Goal: Task Accomplishment & Management: Use online tool/utility

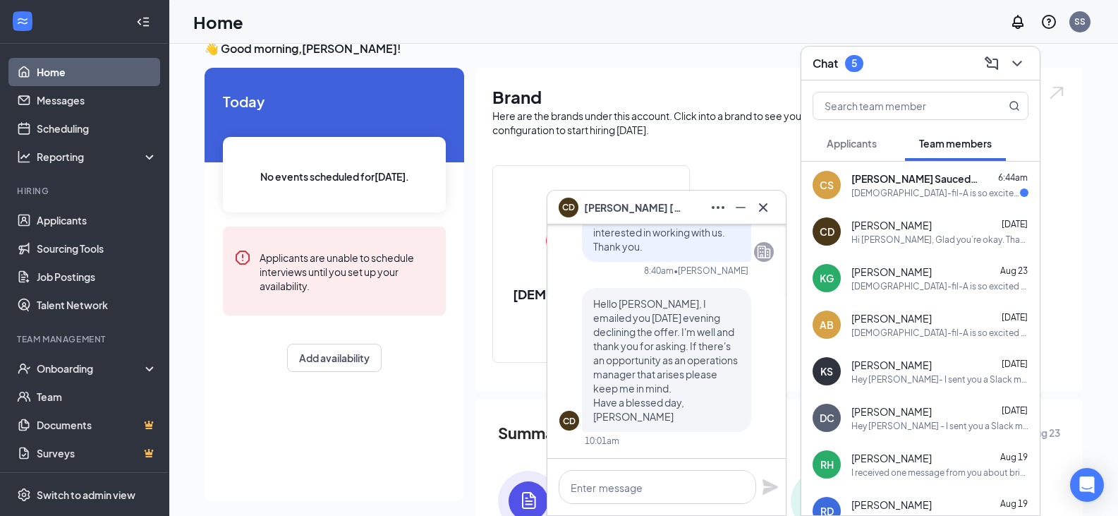
scroll to position [20, 0]
click at [767, 208] on icon "Cross" at bounding box center [763, 207] width 17 height 17
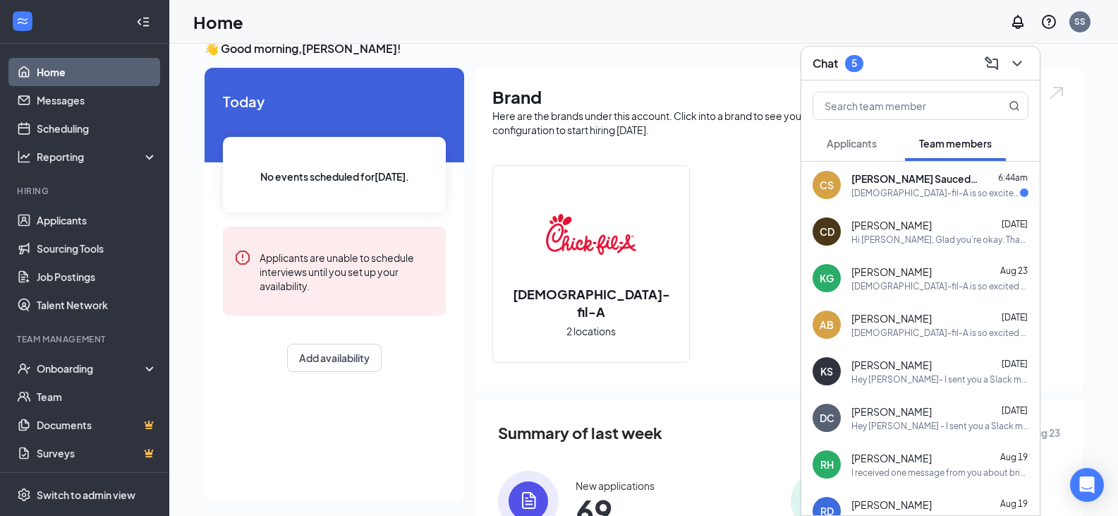
click at [884, 71] on div "Chat 5" at bounding box center [921, 63] width 216 height 22
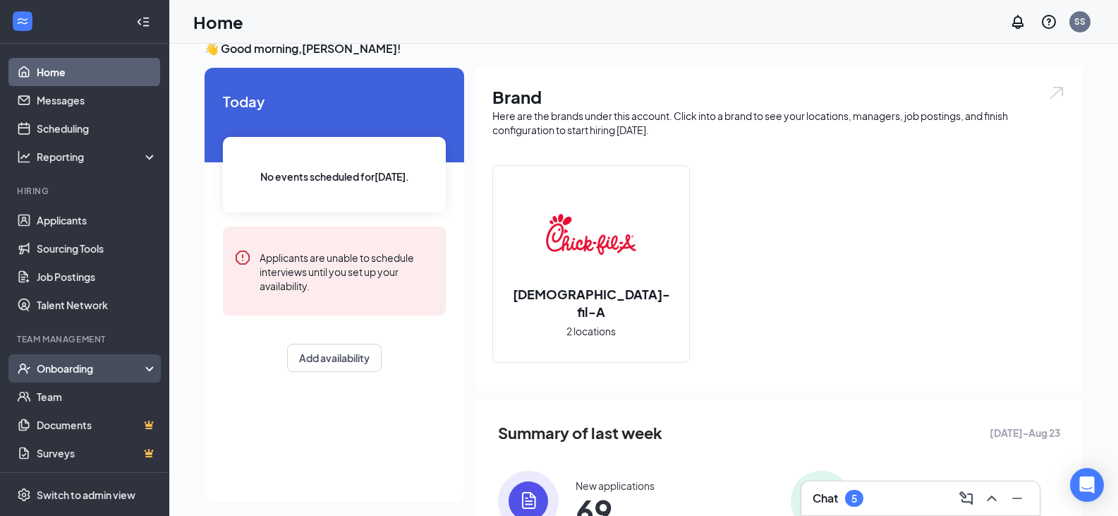
click at [83, 369] on div "Onboarding" at bounding box center [91, 368] width 109 height 14
click at [73, 391] on link "Overview" at bounding box center [97, 396] width 121 height 28
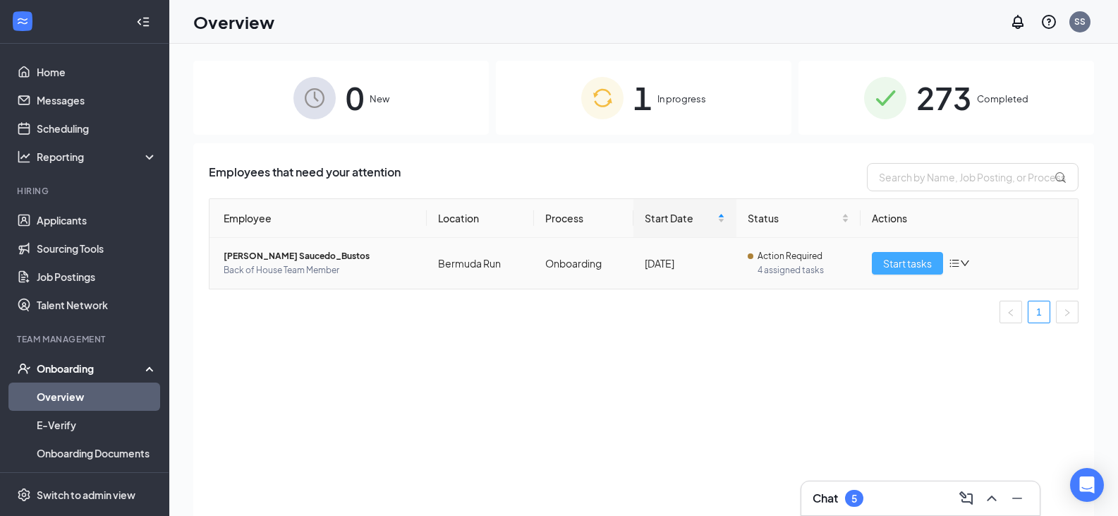
click at [919, 254] on button "Start tasks" at bounding box center [907, 263] width 71 height 23
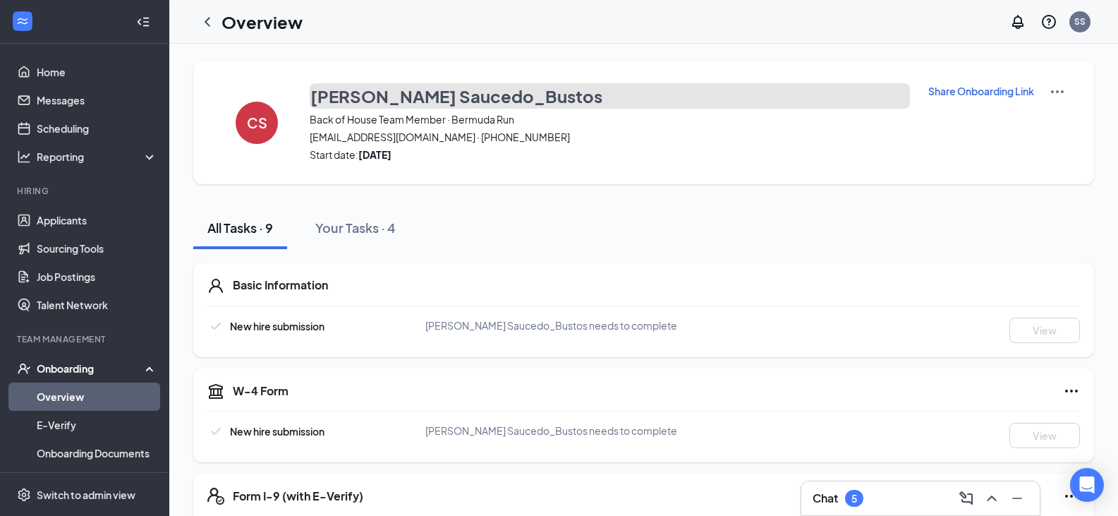
click at [375, 92] on h3 "[PERSON_NAME] Saucedo_Bustos" at bounding box center [456, 96] width 292 height 24
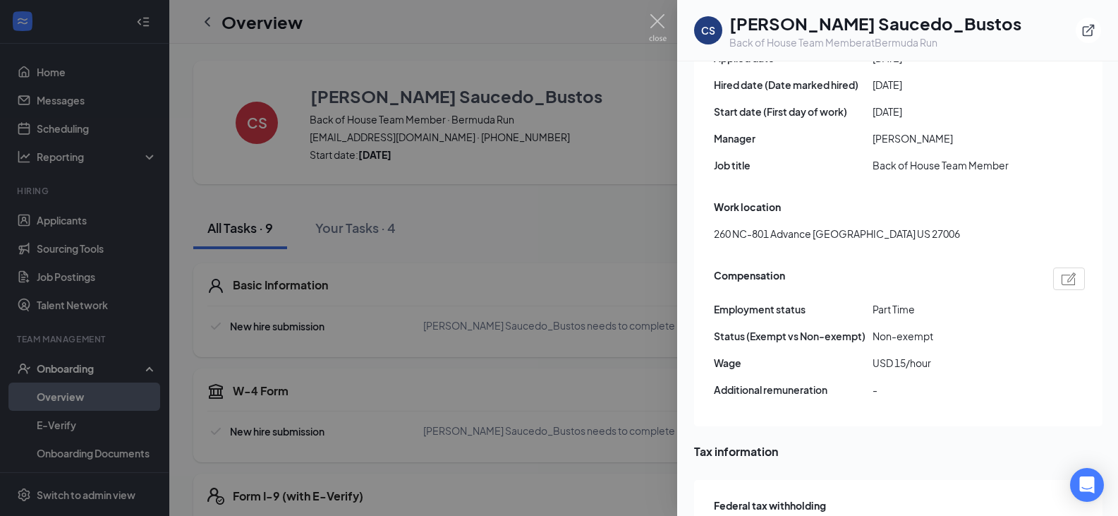
scroll to position [813, 0]
click at [657, 28] on img at bounding box center [658, 28] width 18 height 28
